Goal: Task Accomplishment & Management: Manage account settings

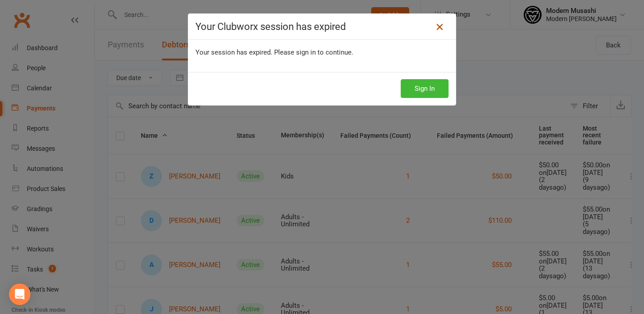
click at [438, 28] on icon at bounding box center [439, 26] width 11 height 11
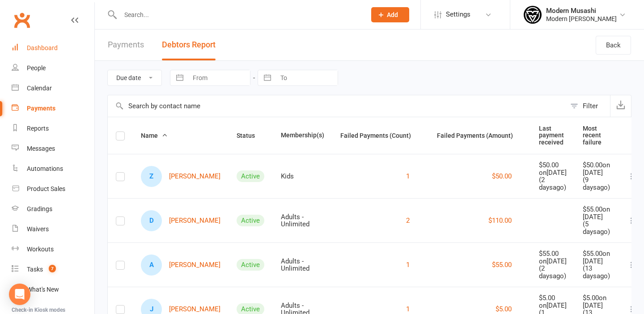
click at [45, 49] on div "Dashboard" at bounding box center [42, 47] width 31 height 7
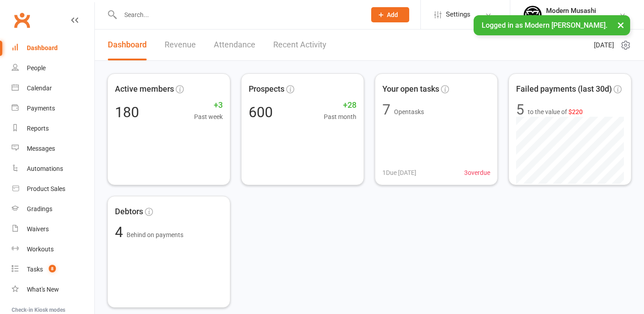
click at [136, 14] on input "text" at bounding box center [239, 14] width 242 height 13
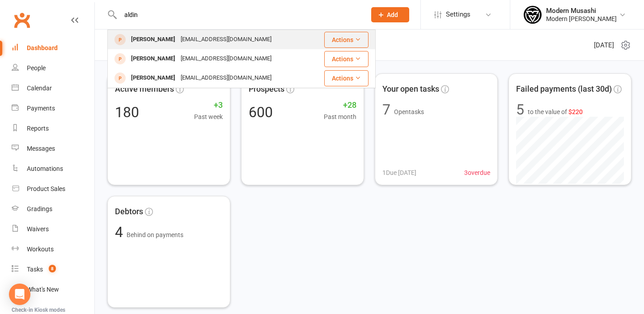
type input "aldin"
click at [156, 39] on div "[PERSON_NAME]" at bounding box center [153, 39] width 50 height 13
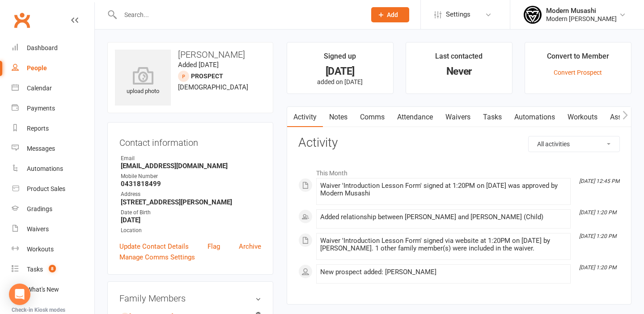
click at [465, 117] on link "Waivers" at bounding box center [458, 117] width 38 height 21
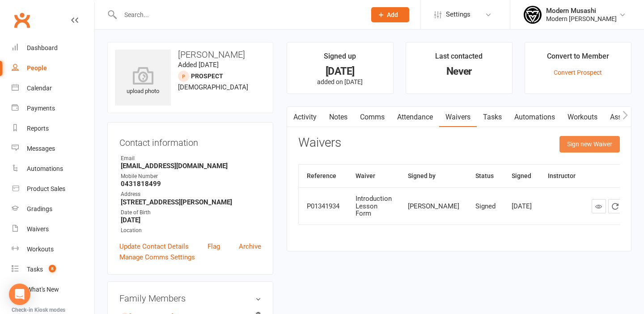
click at [592, 145] on button "Sign new Waiver" at bounding box center [589, 144] width 60 height 16
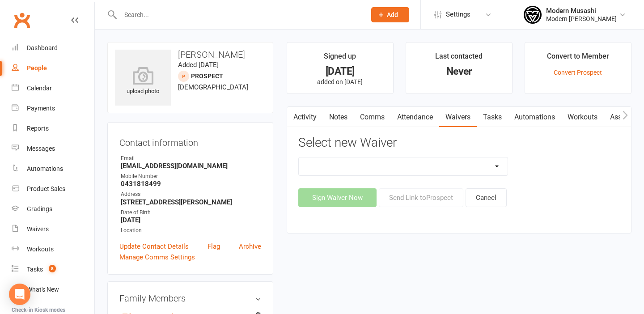
click at [494, 163] on select "Cancellation form Freeze form Introduction Lesson Form Membership Sign Up Non p…" at bounding box center [403, 166] width 209 height 18
select select "14660"
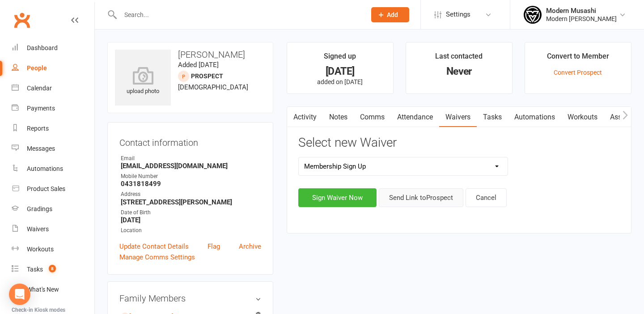
click at [418, 197] on button "Send Link to Prospect" at bounding box center [421, 197] width 85 height 19
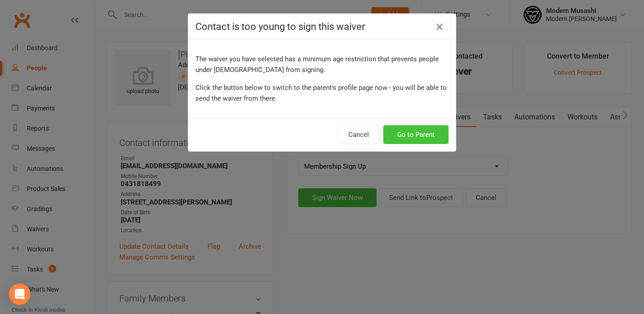
click at [421, 133] on button "Go to Parent" at bounding box center [415, 134] width 65 height 19
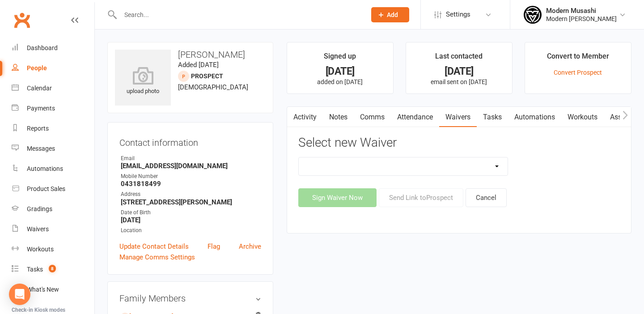
click at [498, 166] on select "Cancellation form Freeze form Introduction Lesson Form Membership Sign Up Non p…" at bounding box center [403, 166] width 209 height 18
select select "14660"
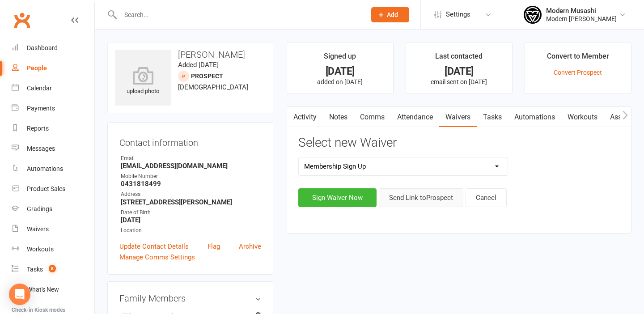
click at [427, 198] on button "Send Link to Prospect" at bounding box center [421, 197] width 85 height 19
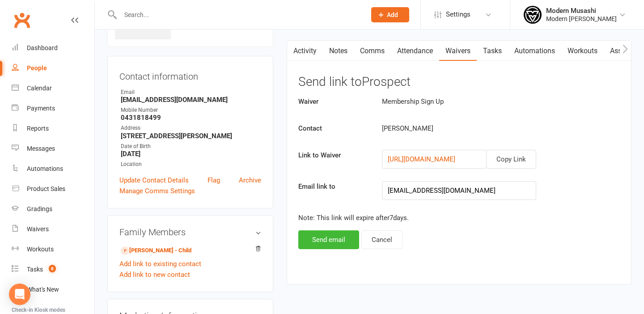
scroll to position [72, 0]
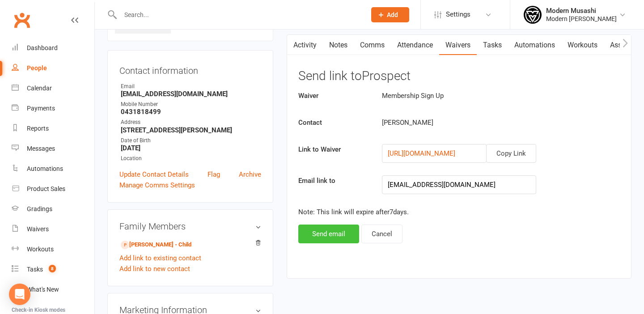
click at [326, 233] on button "Send email" at bounding box center [328, 234] width 61 height 19
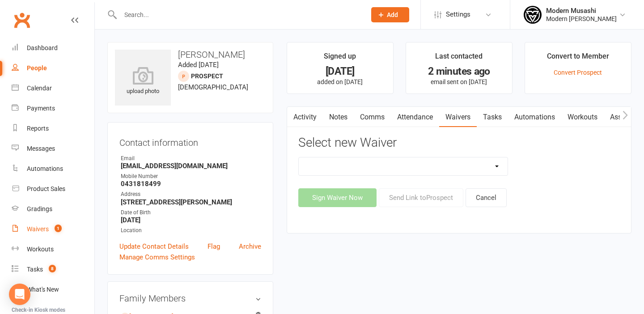
click at [39, 229] on div "Waivers" at bounding box center [38, 228] width 22 height 7
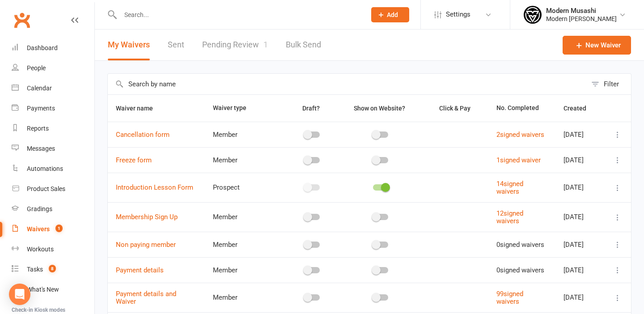
click at [233, 44] on link "Pending Review 1" at bounding box center [235, 45] width 66 height 31
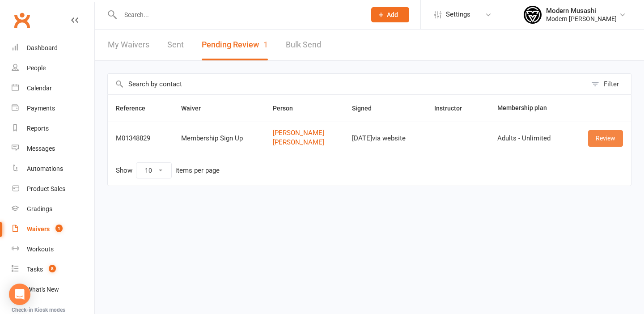
click at [603, 137] on link "Review" at bounding box center [605, 138] width 35 height 16
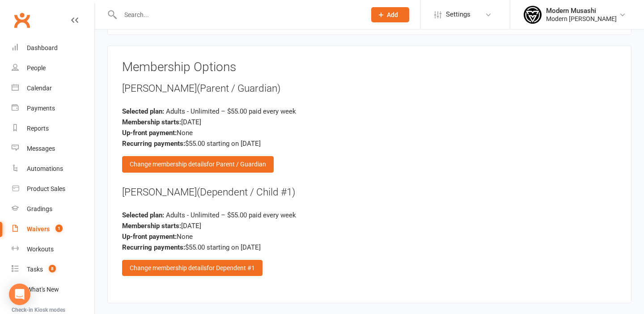
scroll to position [932, 0]
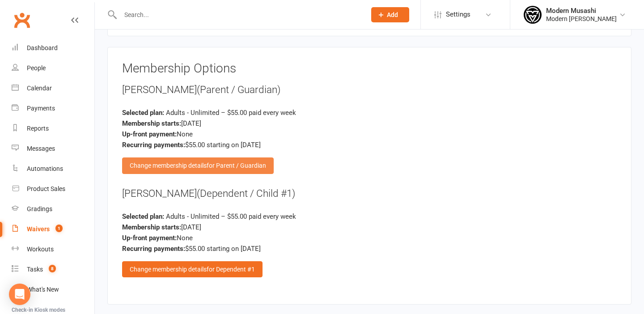
click at [180, 157] on div "Change membership details for Parent / Guardian" at bounding box center [198, 165] width 152 height 16
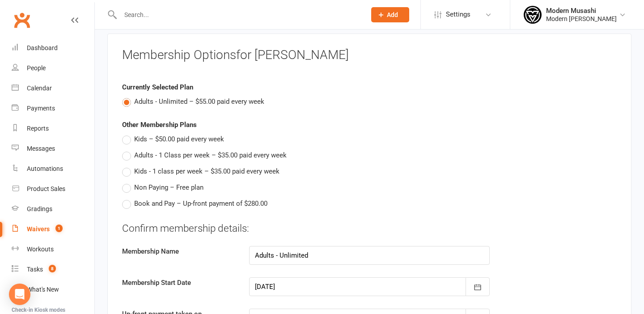
scroll to position [937, 0]
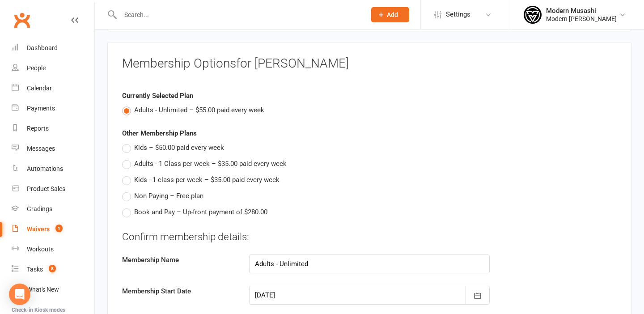
click at [127, 105] on label "Adults - Unlimited – $55.00 paid every week" at bounding box center [193, 110] width 142 height 11
click at [127, 105] on input "Adults - Unlimited – $55.00 paid every week" at bounding box center [125, 105] width 6 height 0
type input "0"
click at [180, 108] on fieldset "Currently Selected Plan Adults - Unlimited – $55.00 paid every week Other Membe…" at bounding box center [369, 286] width 495 height 417
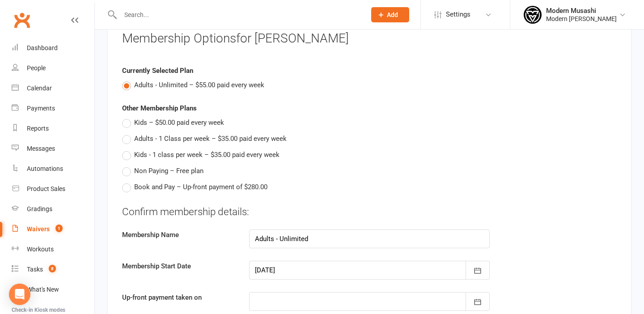
scroll to position [976, 0]
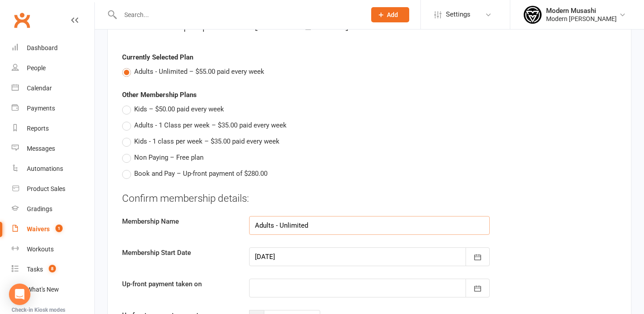
click at [312, 216] on input "Adults - Unlimited" at bounding box center [369, 225] width 241 height 19
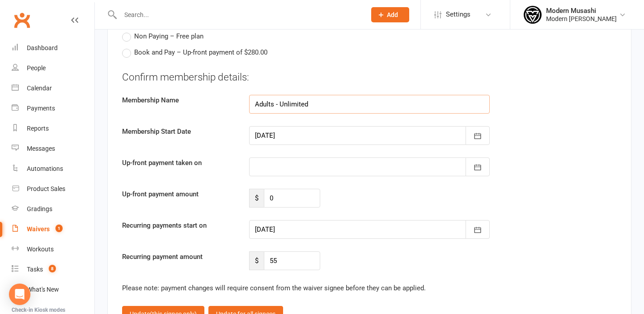
scroll to position [1165, 0]
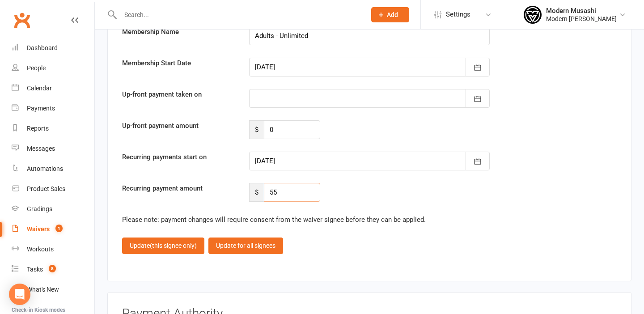
click at [283, 183] on input "55" at bounding box center [292, 192] width 56 height 19
type input "5"
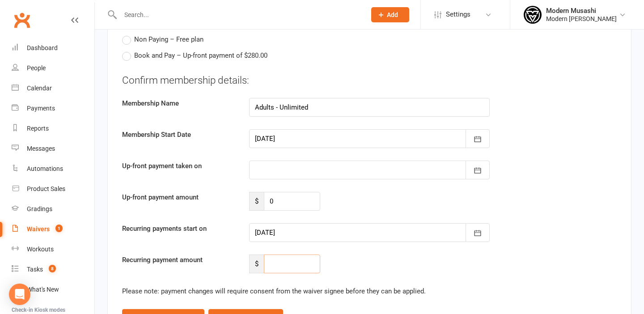
scroll to position [1093, 0]
click at [311, 98] on input "Adults - Unlimited" at bounding box center [369, 107] width 241 height 19
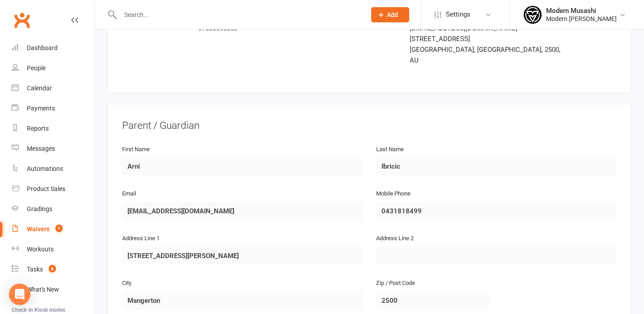
scroll to position [0, 0]
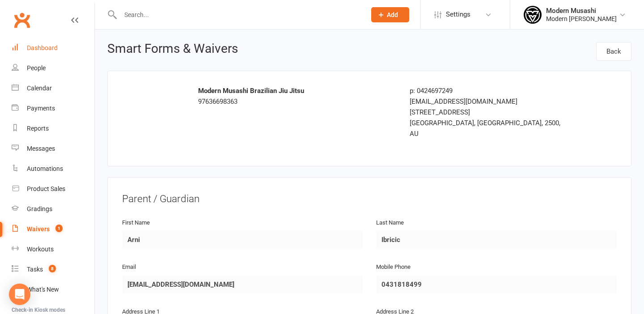
type input "kids"
click at [43, 51] on div "Dashboard" at bounding box center [42, 47] width 31 height 7
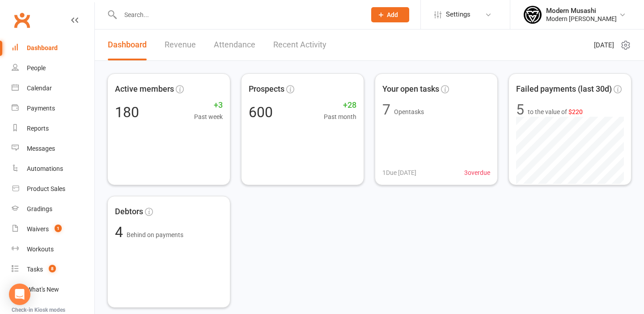
click at [167, 19] on input "text" at bounding box center [239, 14] width 242 height 13
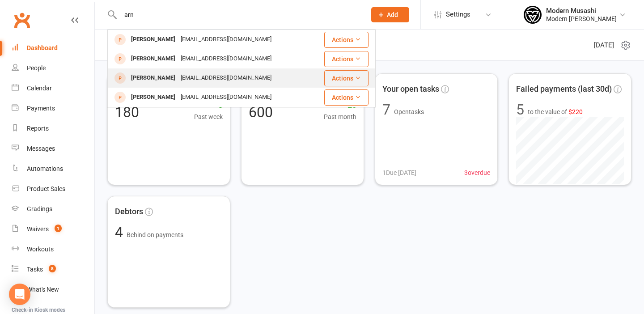
type input "arn"
click at [178, 80] on div "[EMAIL_ADDRESS][DOMAIN_NAME]" at bounding box center [226, 78] width 96 height 13
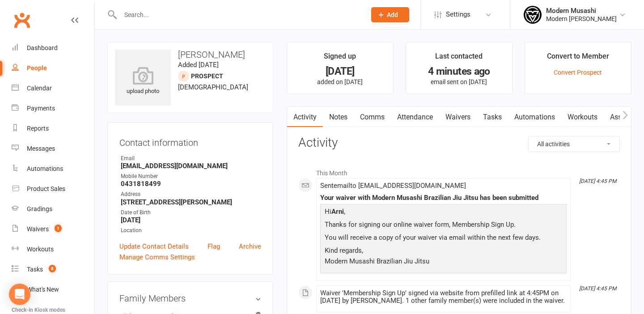
click at [466, 114] on link "Waivers" at bounding box center [458, 117] width 38 height 21
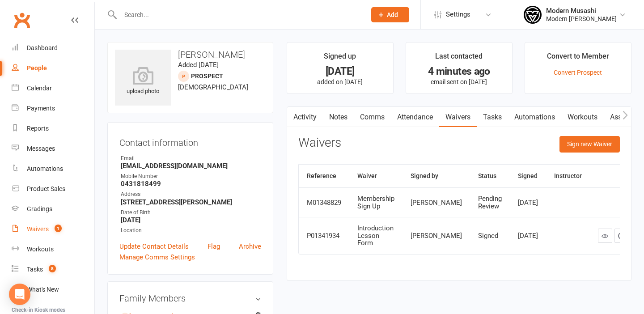
click at [38, 227] on div "Waivers" at bounding box center [38, 228] width 22 height 7
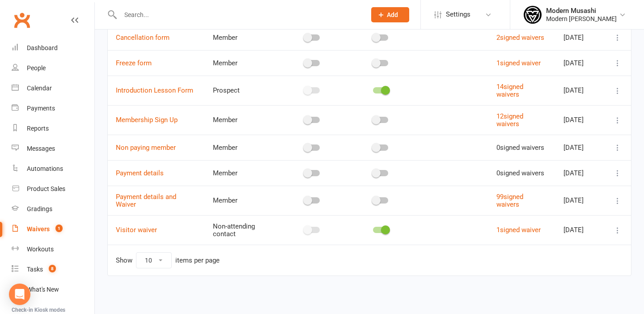
scroll to position [113, 0]
click at [39, 229] on div "Waivers" at bounding box center [38, 228] width 23 height 7
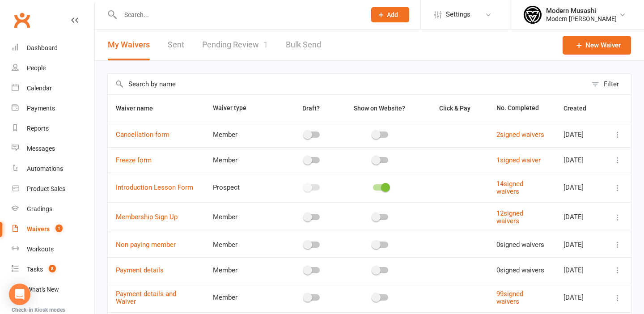
click at [230, 43] on link "Pending Review 1" at bounding box center [235, 45] width 66 height 31
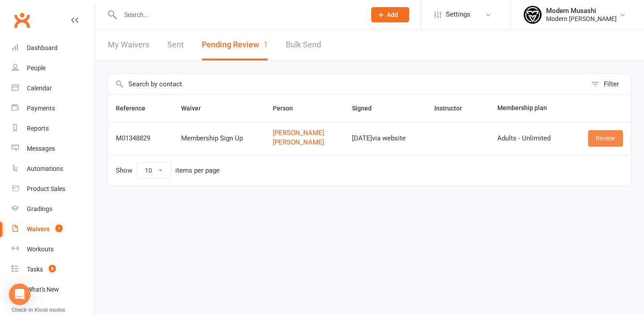
click at [608, 137] on link "Review" at bounding box center [605, 138] width 35 height 16
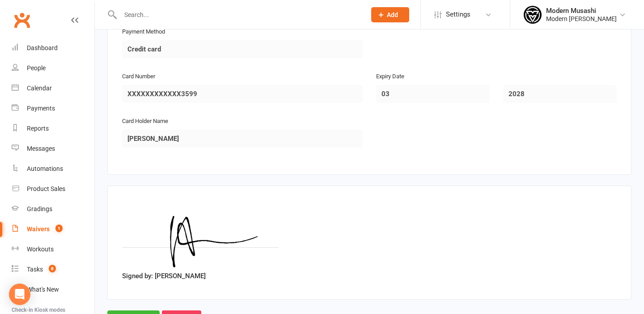
scroll to position [1284, 0]
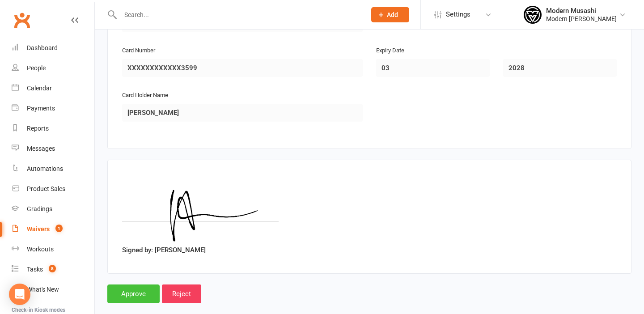
click at [130, 284] on input "Approve" at bounding box center [133, 293] width 52 height 19
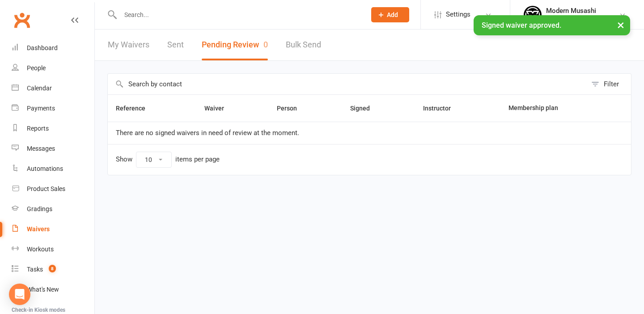
click at [621, 24] on button "×" at bounding box center [621, 24] width 16 height 19
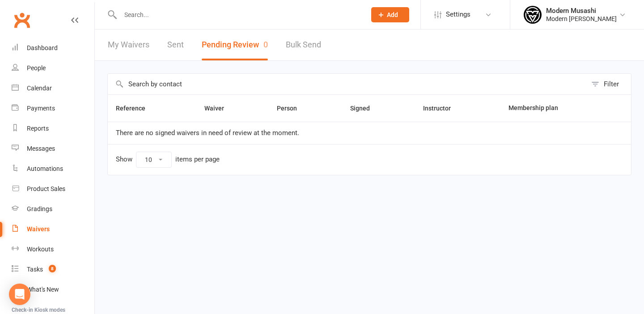
click at [131, 10] on input "text" at bounding box center [239, 14] width 242 height 13
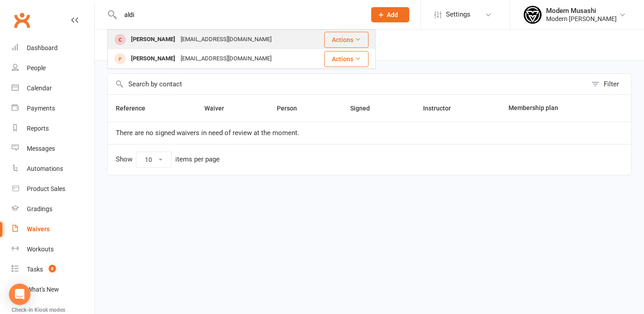
type input "aldi"
click at [153, 39] on div "[PERSON_NAME]" at bounding box center [153, 39] width 50 height 13
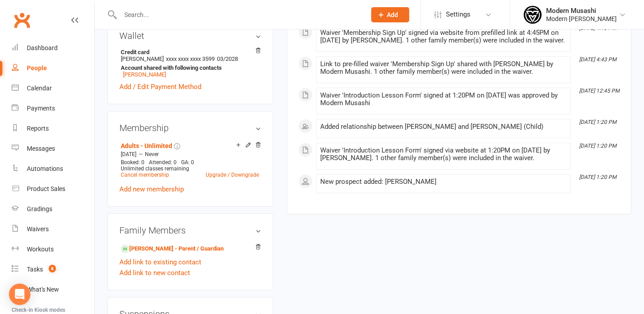
scroll to position [263, 0]
click at [247, 146] on icon at bounding box center [248, 144] width 4 height 4
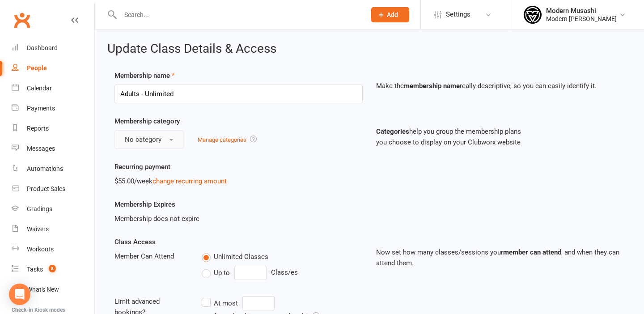
click at [165, 140] on button "No category" at bounding box center [148, 139] width 69 height 19
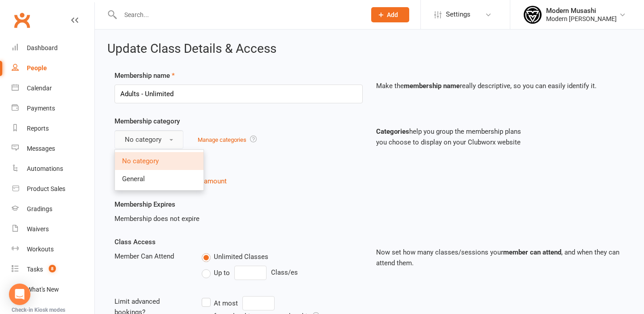
click at [167, 139] on button "No category" at bounding box center [148, 139] width 69 height 19
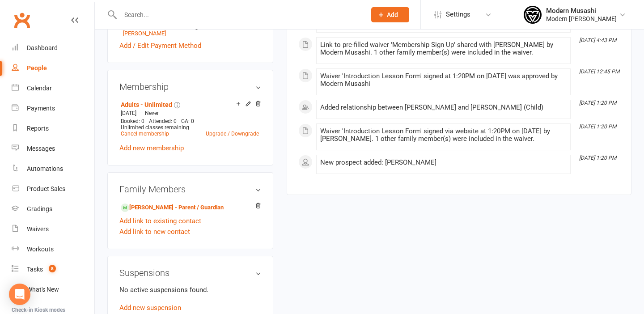
scroll to position [309, 0]
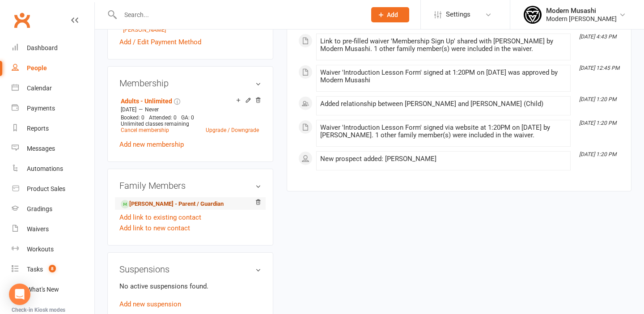
click at [180, 209] on link "[PERSON_NAME] - Parent / Guardian" at bounding box center [172, 203] width 103 height 9
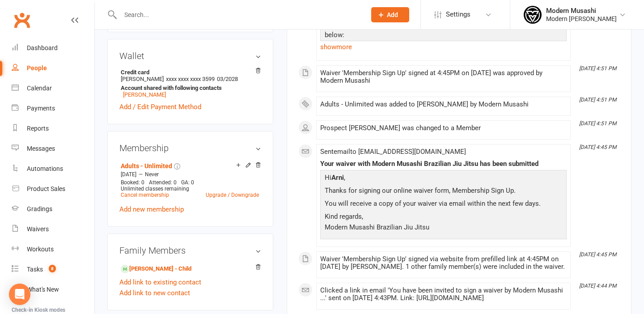
scroll to position [252, 0]
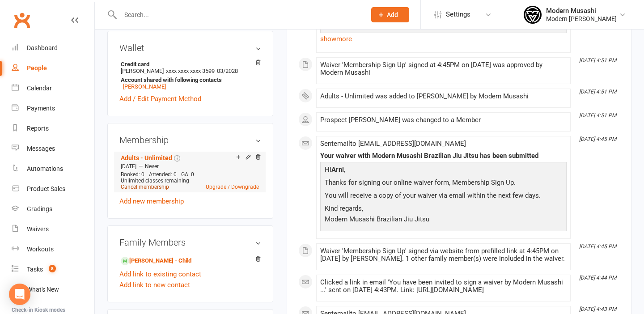
click at [144, 190] on link "Cancel membership" at bounding box center [145, 187] width 48 height 6
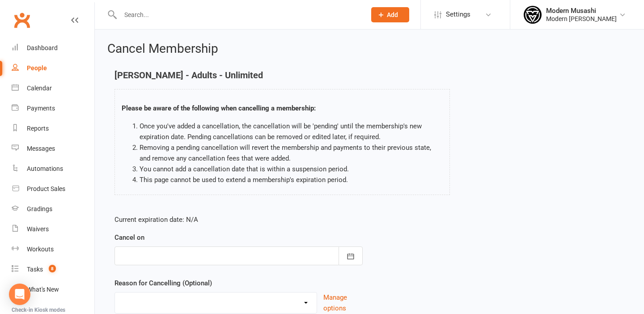
scroll to position [72, 0]
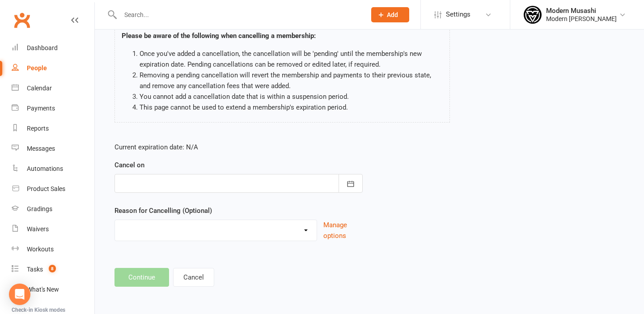
click at [162, 184] on div at bounding box center [238, 183] width 248 height 19
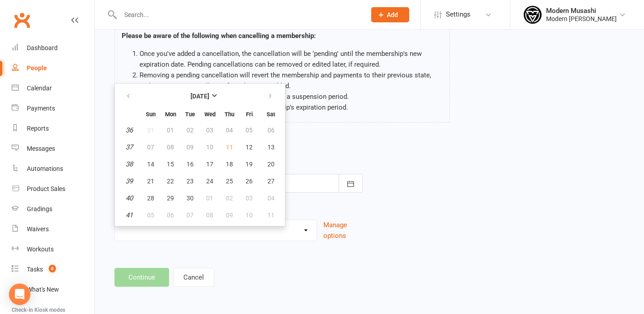
click at [230, 145] on td "11" at bounding box center [229, 147] width 19 height 16
click at [250, 145] on span "12" at bounding box center [249, 147] width 7 height 7
type input "[DATE]"
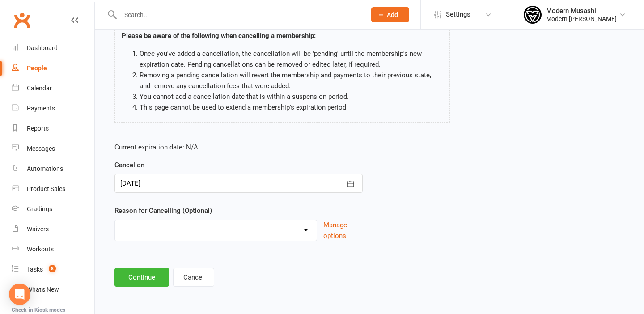
click at [163, 230] on select "Holiday Injury Moving School closer to home Other reason" at bounding box center [216, 229] width 202 height 18
select select "4"
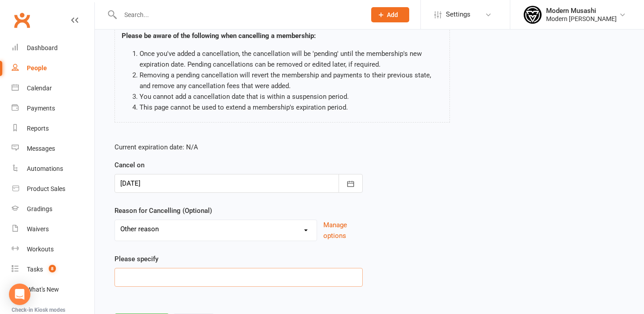
click at [153, 276] on input at bounding box center [238, 277] width 248 height 19
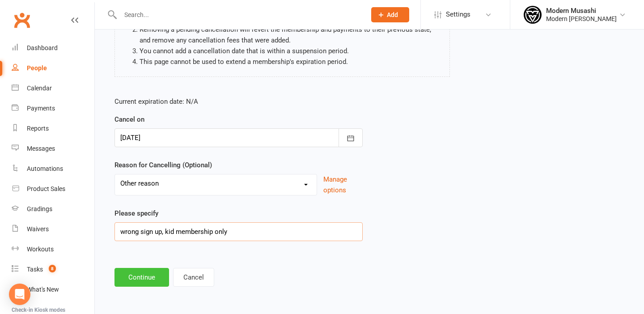
type input "wrong sign up, kid membership only"
click at [135, 278] on button "Continue" at bounding box center [141, 277] width 55 height 19
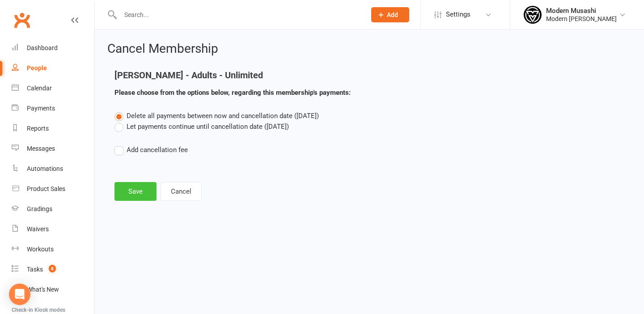
click at [140, 191] on button "Save" at bounding box center [135, 191] width 42 height 19
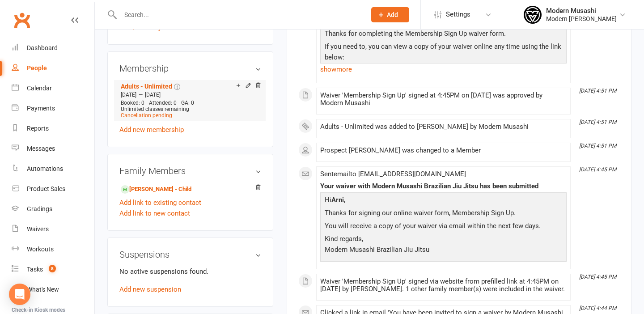
scroll to position [351, 0]
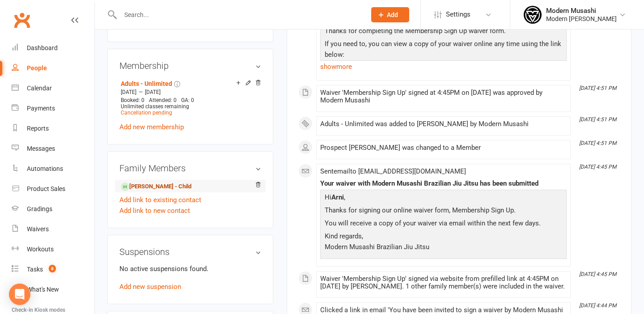
click at [155, 191] on link "[PERSON_NAME] - Child" at bounding box center [156, 186] width 71 height 9
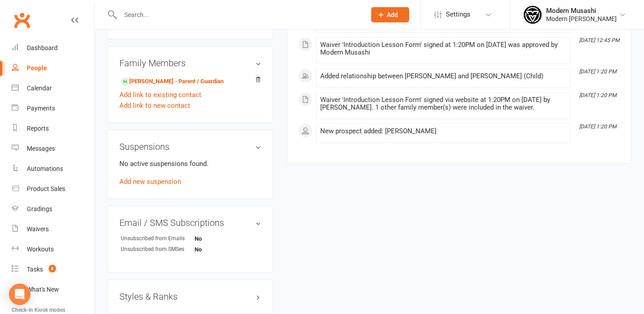
scroll to position [436, 0]
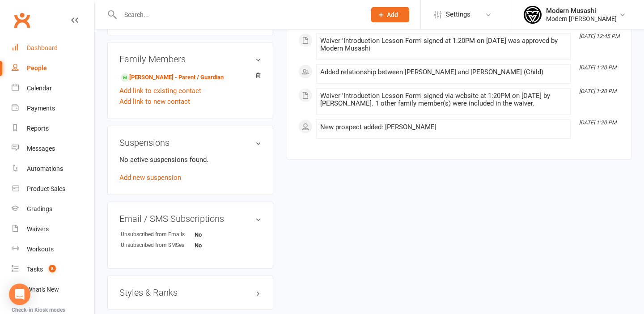
click at [38, 48] on div "Dashboard" at bounding box center [42, 47] width 31 height 7
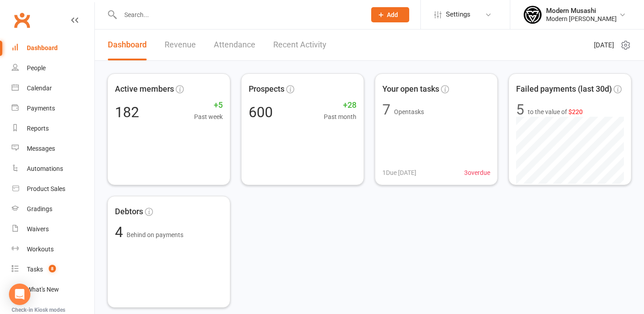
click at [147, 17] on input "text" at bounding box center [239, 14] width 242 height 13
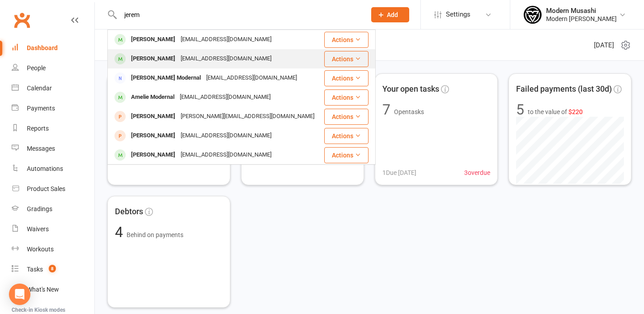
type input "jerem"
click at [146, 58] on div "[PERSON_NAME]" at bounding box center [153, 58] width 50 height 13
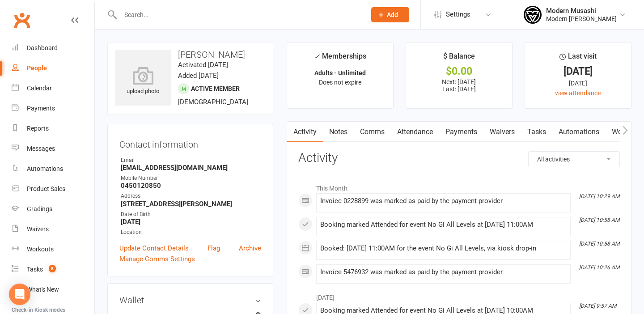
click at [462, 129] on link "Payments" at bounding box center [461, 132] width 44 height 21
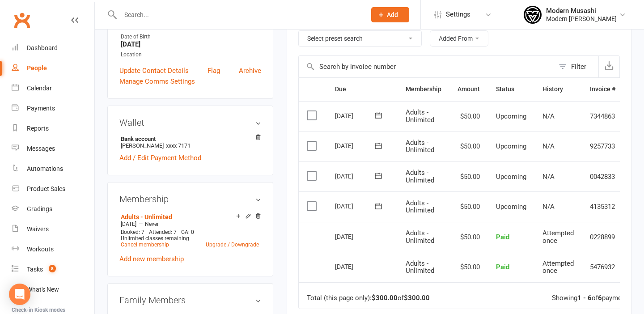
scroll to position [180, 0]
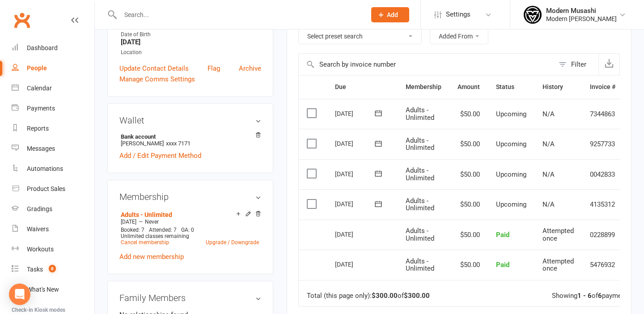
click at [313, 205] on label at bounding box center [313, 203] width 12 height 9
click at [313, 199] on input "checkbox" at bounding box center [310, 199] width 6 height 0
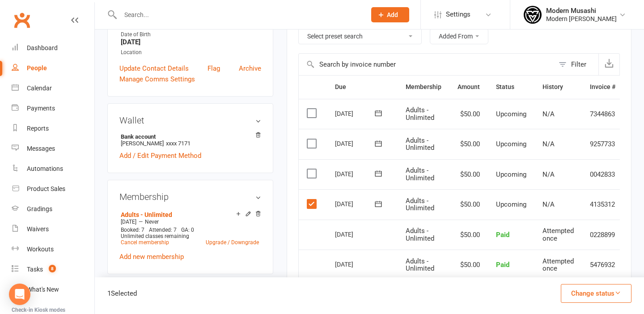
click at [311, 173] on label at bounding box center [313, 173] width 12 height 9
click at [311, 169] on input "checkbox" at bounding box center [310, 169] width 6 height 0
click at [615, 292] on icon "button" at bounding box center [618, 292] width 7 height 7
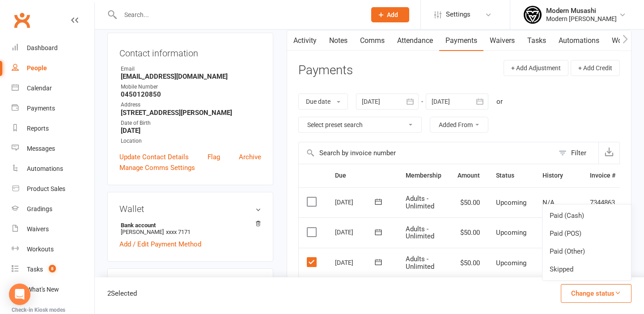
scroll to position [90, 0]
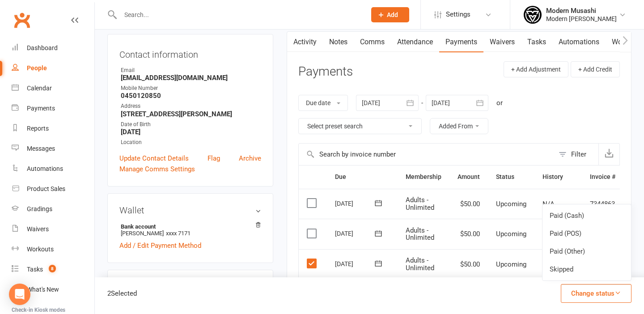
click at [404, 129] on select "Select preset search All failures All skipped payments All pending payments Suc…" at bounding box center [360, 126] width 123 height 15
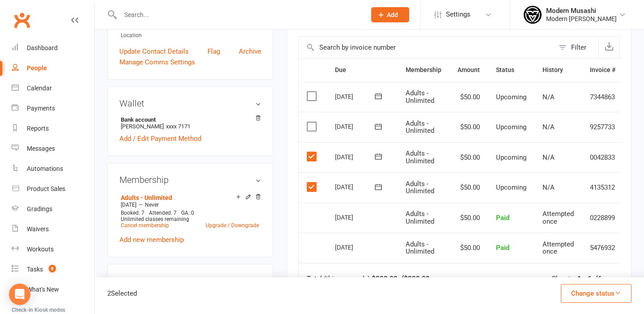
scroll to position [212, 0]
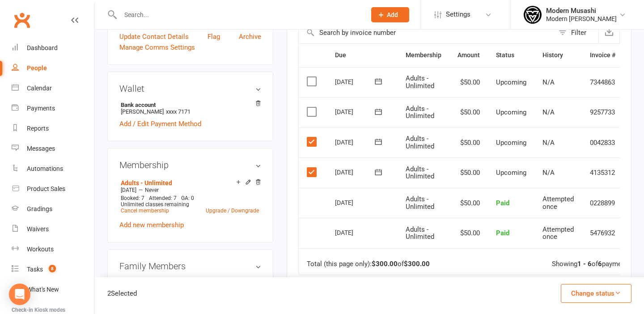
click at [599, 292] on button "Change status" at bounding box center [596, 293] width 71 height 19
click at [566, 266] on link "Skipped" at bounding box center [586, 269] width 89 height 18
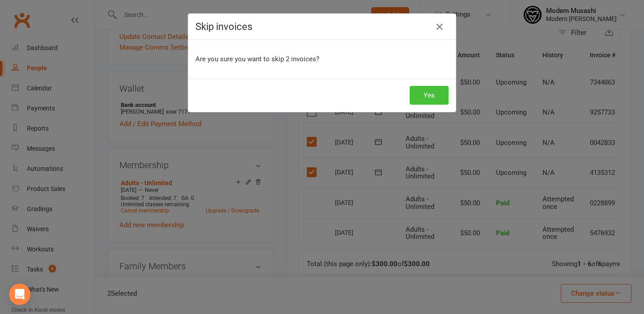
click at [430, 97] on button "Yes" at bounding box center [429, 95] width 39 height 19
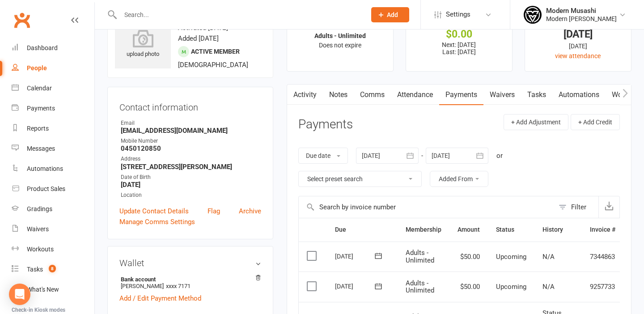
scroll to position [0, 0]
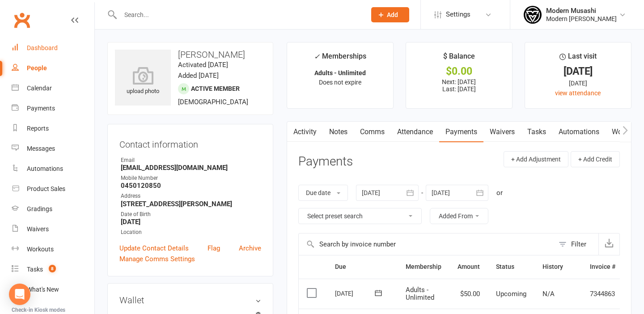
click at [42, 49] on div "Dashboard" at bounding box center [42, 47] width 31 height 7
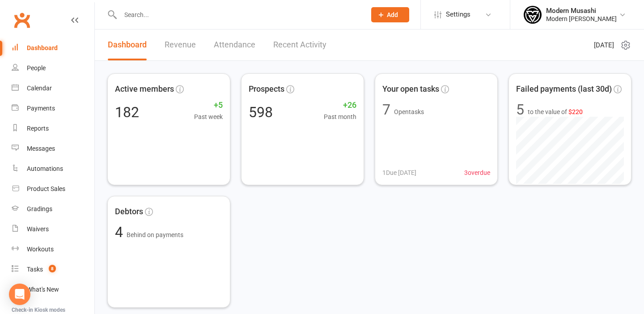
click at [131, 15] on input "text" at bounding box center [239, 14] width 242 height 13
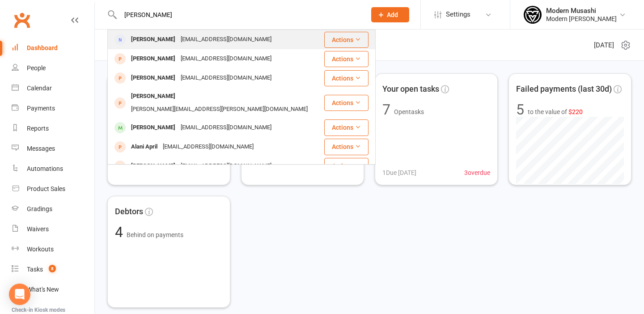
type input "[PERSON_NAME]"
click at [212, 41] on div "[EMAIL_ADDRESS][DOMAIN_NAME]" at bounding box center [226, 39] width 96 height 13
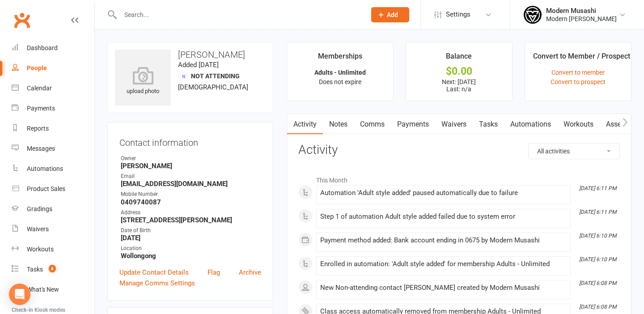
click at [457, 120] on link "Waivers" at bounding box center [454, 124] width 38 height 21
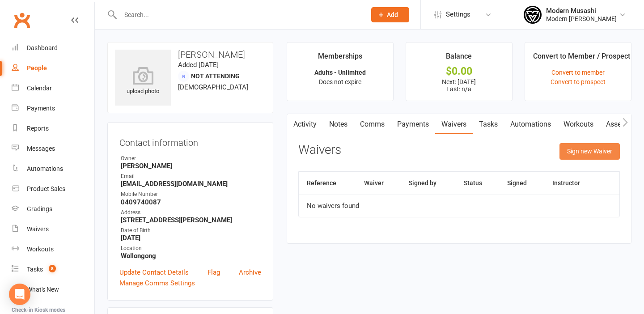
click at [590, 153] on button "Sign new Waiver" at bounding box center [589, 151] width 60 height 16
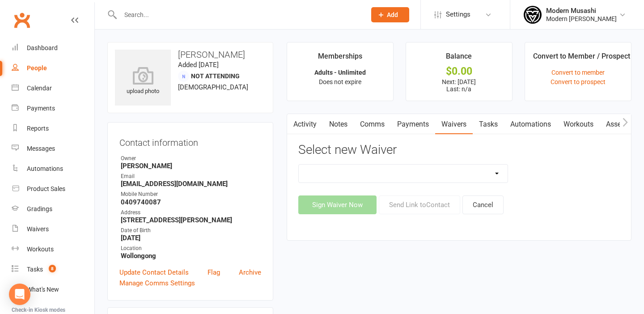
click at [443, 177] on select "Visitor waiver" at bounding box center [403, 174] width 209 height 18
select select "14659"
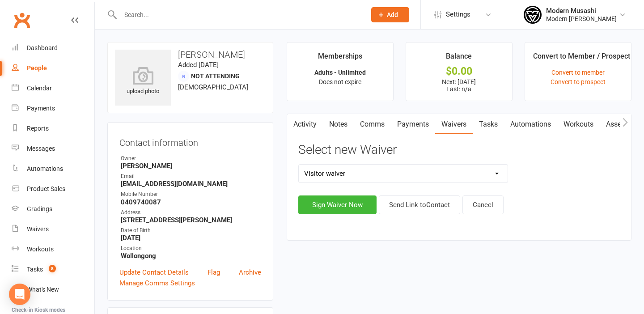
click at [621, 15] on icon at bounding box center [622, 14] width 7 height 7
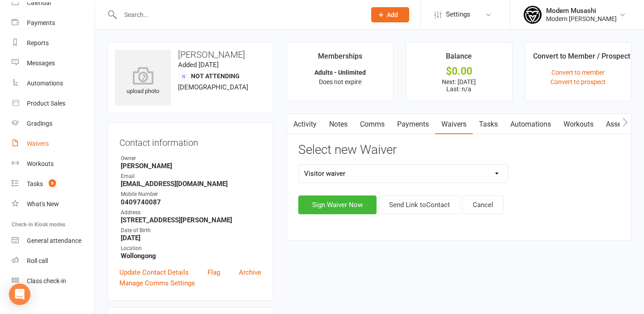
scroll to position [96, 0]
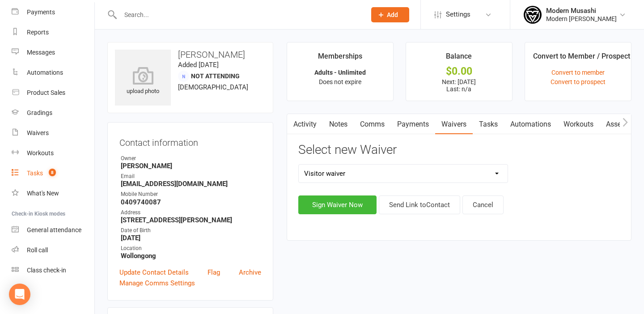
click at [36, 172] on div "Tasks" at bounding box center [35, 173] width 16 height 7
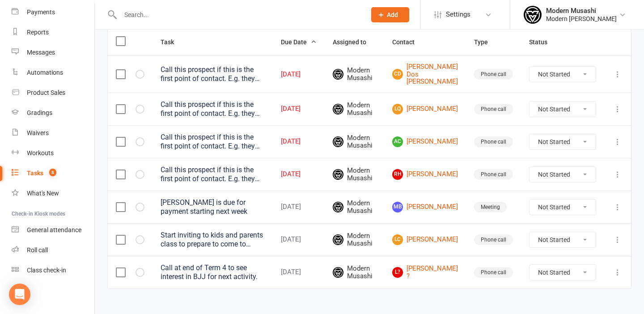
scroll to position [121, 0]
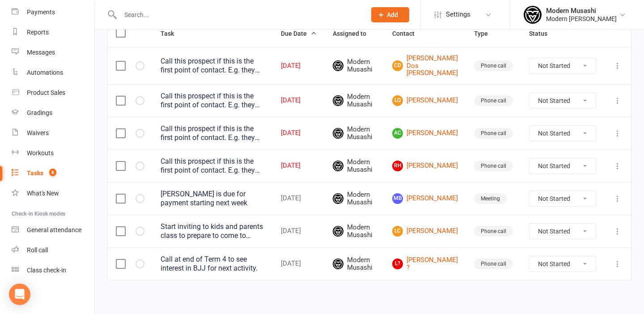
click at [309, 162] on div "[DATE]" at bounding box center [299, 166] width 36 height 8
click at [432, 161] on link "RH [PERSON_NAME]" at bounding box center [425, 166] width 66 height 11
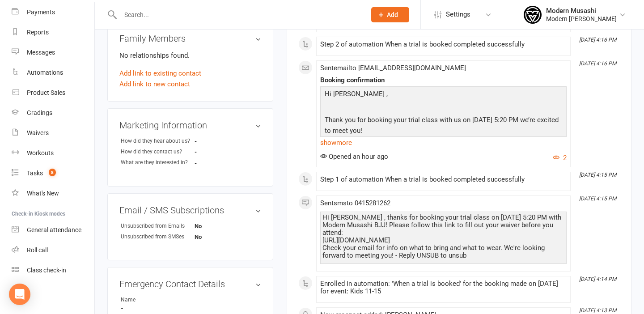
scroll to position [262, 0]
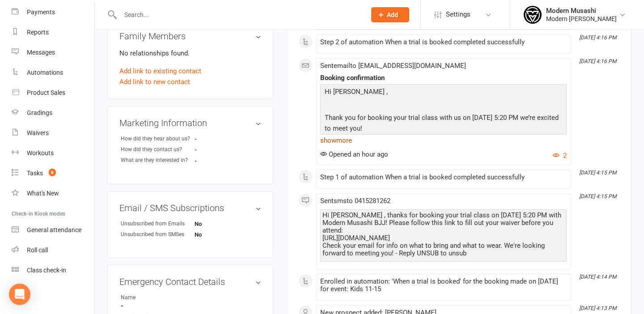
click at [330, 140] on link "show more" at bounding box center [443, 140] width 246 height 13
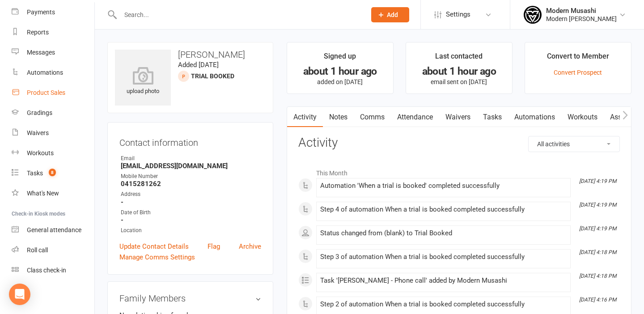
scroll to position [0, 0]
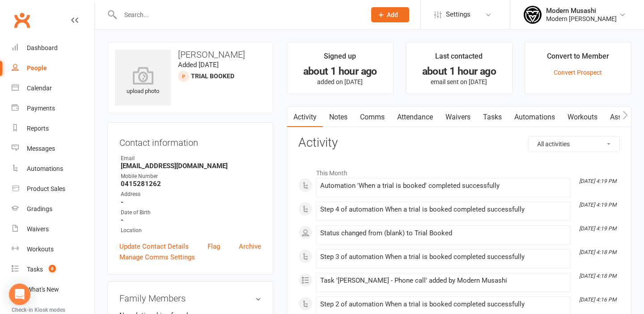
click at [148, 17] on input "text" at bounding box center [239, 14] width 242 height 13
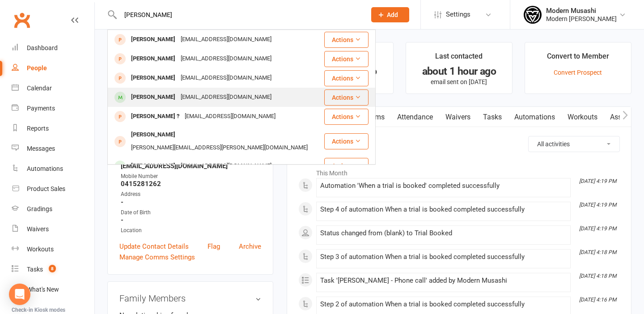
type input "[PERSON_NAME]"
click at [206, 99] on div "[EMAIL_ADDRESS][DOMAIN_NAME]" at bounding box center [226, 97] width 96 height 13
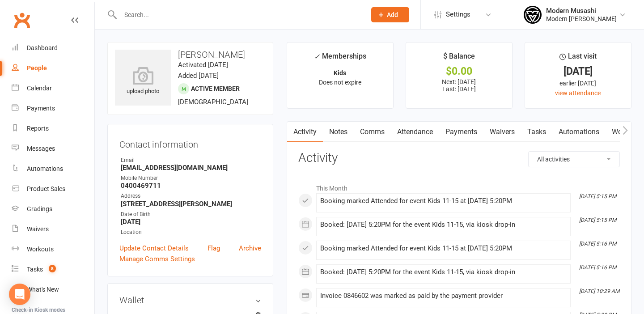
click at [465, 132] on link "Payments" at bounding box center [461, 132] width 44 height 21
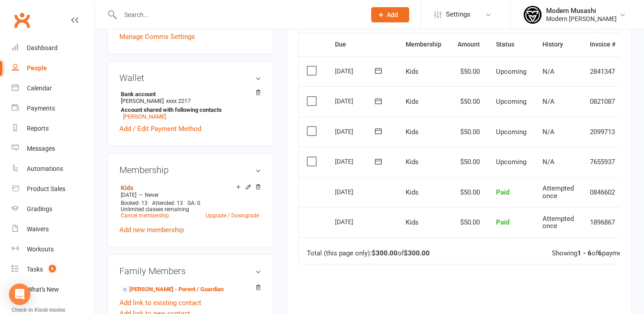
scroll to position [222, 0]
click at [311, 162] on label at bounding box center [313, 161] width 12 height 9
click at [311, 157] on input "checkbox" at bounding box center [310, 157] width 6 height 0
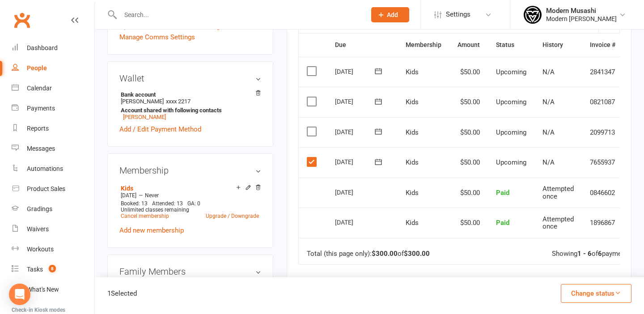
click at [312, 132] on label at bounding box center [313, 131] width 12 height 9
click at [312, 127] on input "checkbox" at bounding box center [310, 127] width 6 height 0
click at [313, 102] on label at bounding box center [313, 101] width 12 height 9
click at [313, 97] on input "checkbox" at bounding box center [310, 97] width 6 height 0
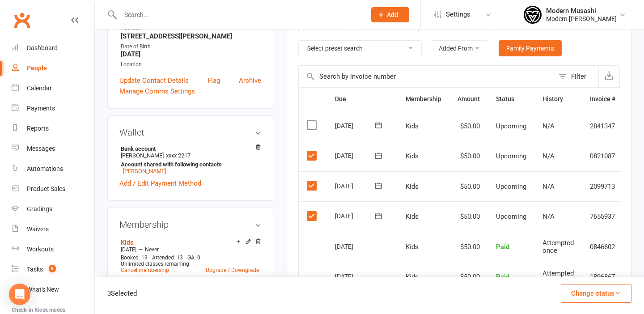
scroll to position [164, 0]
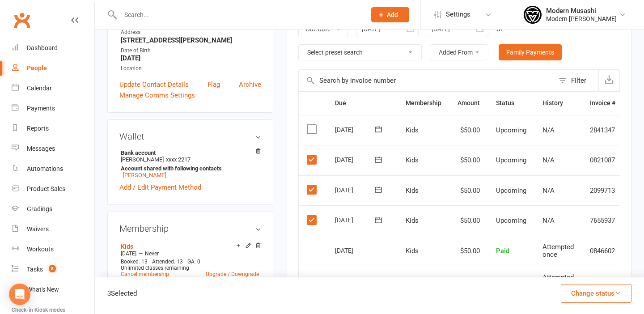
click at [312, 129] on label at bounding box center [313, 129] width 12 height 9
click at [312, 125] on input "checkbox" at bounding box center [310, 125] width 6 height 0
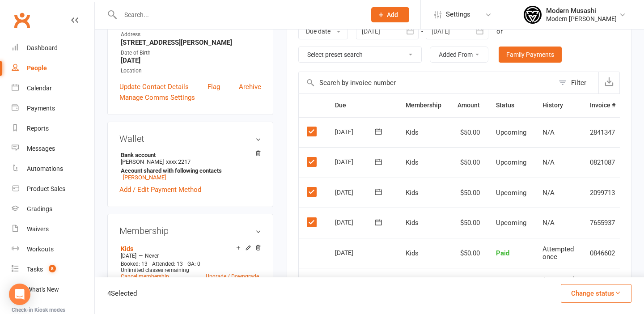
scroll to position [180, 0]
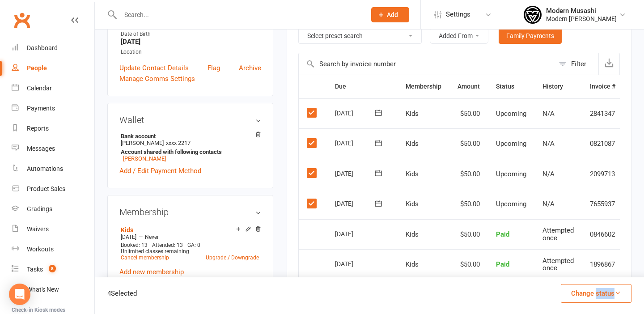
click at [581, 294] on button "Change status" at bounding box center [596, 293] width 71 height 19
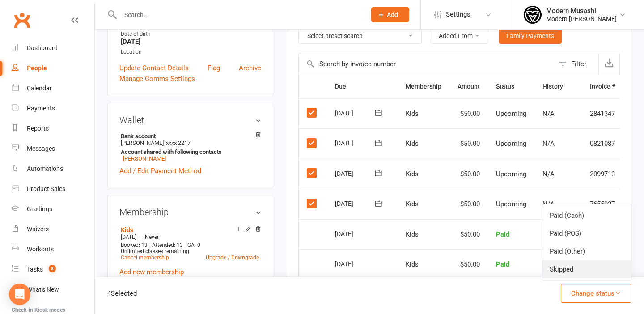
click at [563, 267] on link "Skipped" at bounding box center [586, 269] width 89 height 18
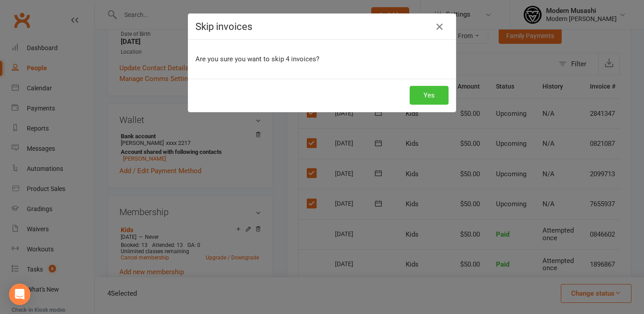
click at [432, 94] on button "Yes" at bounding box center [429, 95] width 39 height 19
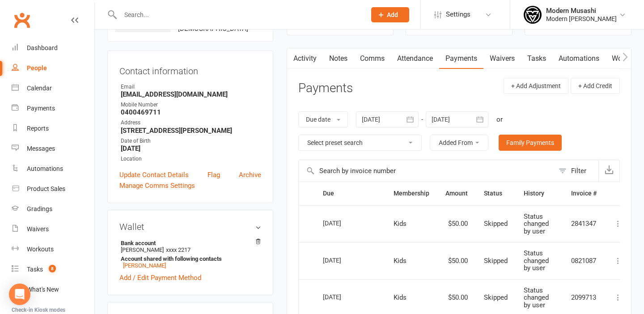
scroll to position [0, 0]
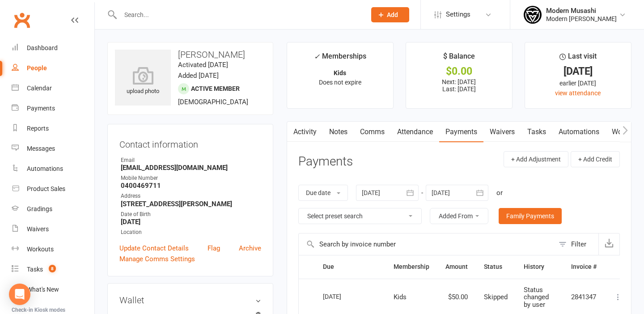
click at [142, 16] on input "text" at bounding box center [239, 14] width 242 height 13
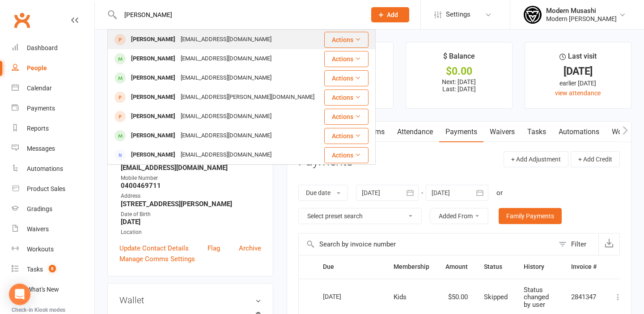
type input "[PERSON_NAME]"
click at [360, 40] on icon at bounding box center [358, 39] width 6 height 6
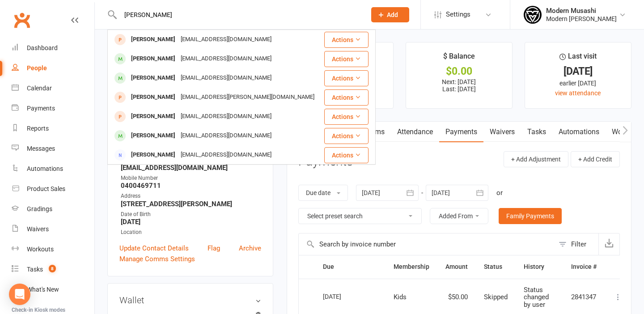
click at [306, 20] on input "[PERSON_NAME]" at bounding box center [239, 14] width 242 height 13
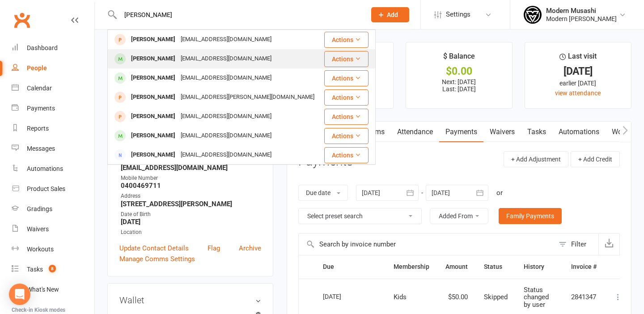
click at [178, 59] on div "[EMAIL_ADDRESS][DOMAIN_NAME]" at bounding box center [226, 58] width 96 height 13
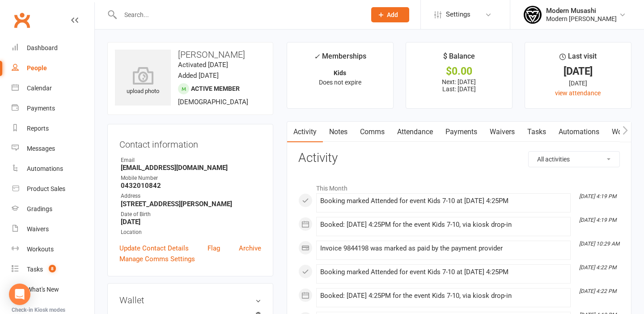
click at [165, 5] on div at bounding box center [233, 14] width 252 height 29
click at [157, 11] on input "text" at bounding box center [239, 14] width 242 height 13
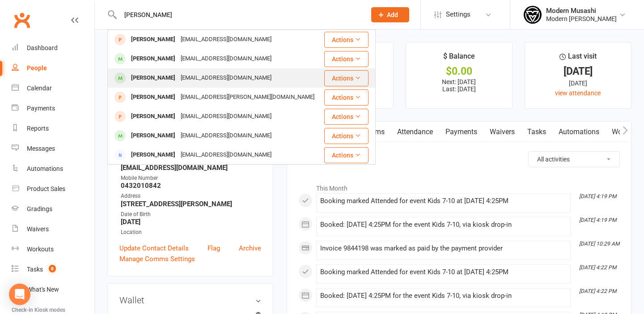
type input "[PERSON_NAME]"
click at [166, 74] on div "[PERSON_NAME]" at bounding box center [153, 78] width 50 height 13
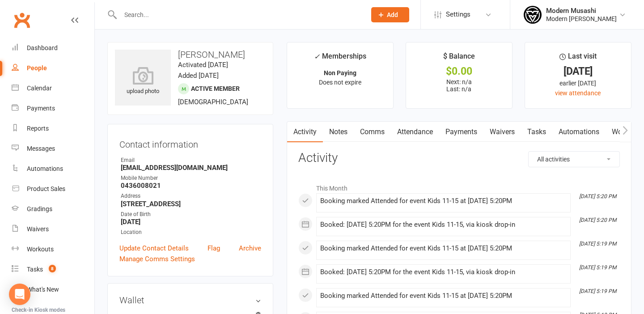
click at [162, 13] on input "text" at bounding box center [239, 14] width 242 height 13
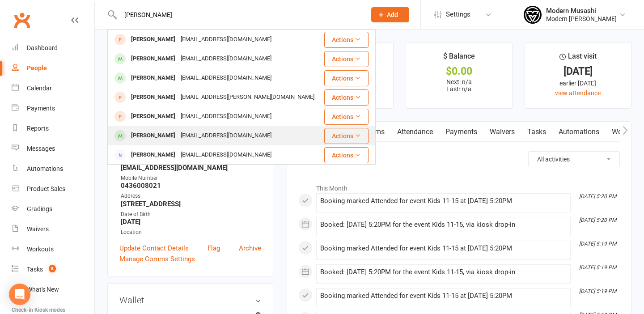
type input "[PERSON_NAME]"
click at [168, 138] on div "[PERSON_NAME]" at bounding box center [153, 135] width 50 height 13
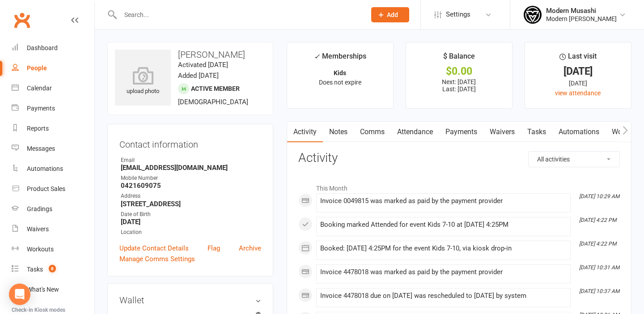
click at [184, 10] on input "text" at bounding box center [239, 14] width 242 height 13
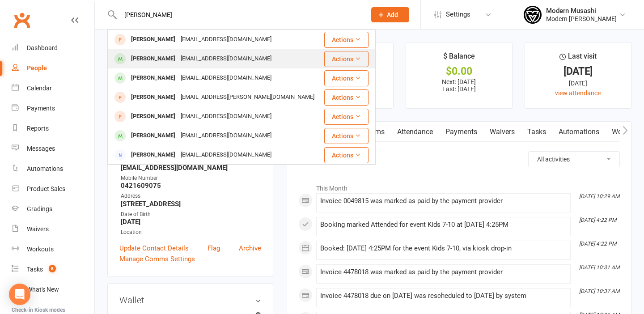
type input "[PERSON_NAME]"
click at [145, 58] on div "[PERSON_NAME]" at bounding box center [153, 58] width 50 height 13
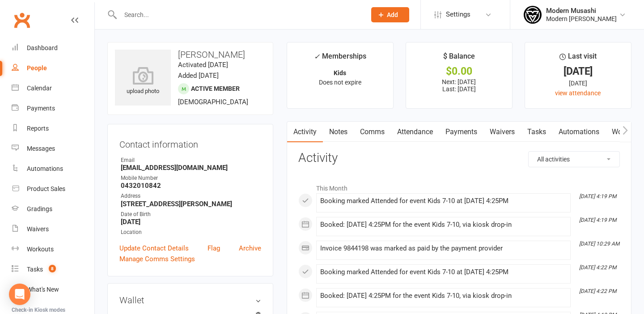
click at [624, 129] on icon "button" at bounding box center [625, 130] width 5 height 9
click at [604, 133] on link "Gradings / Promotions" at bounding box center [623, 132] width 85 height 21
